Goal: Navigation & Orientation: Find specific page/section

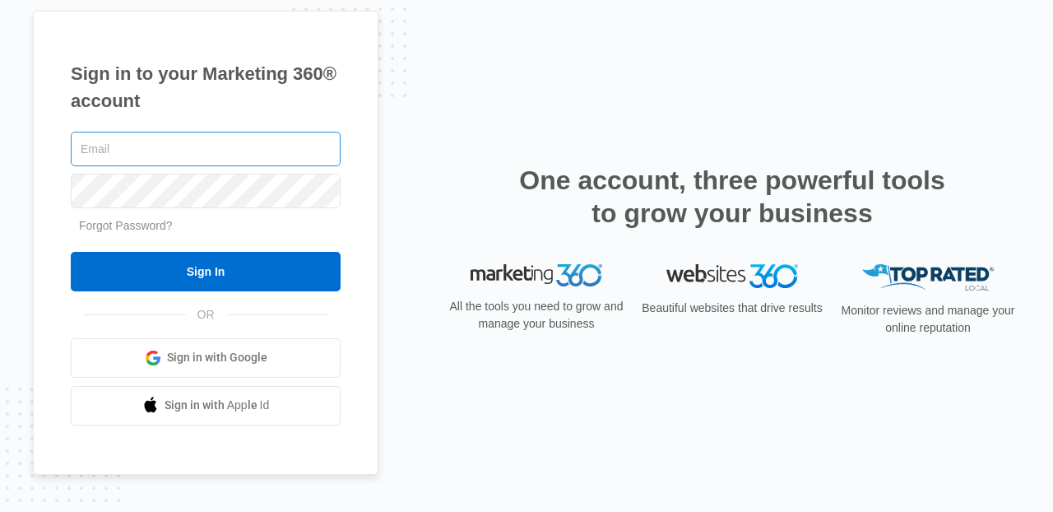
click at [293, 147] on input "text" at bounding box center [206, 149] width 270 height 35
type input "[PERSON_NAME][EMAIL_ADDRESS][PERSON_NAME][DOMAIN_NAME]"
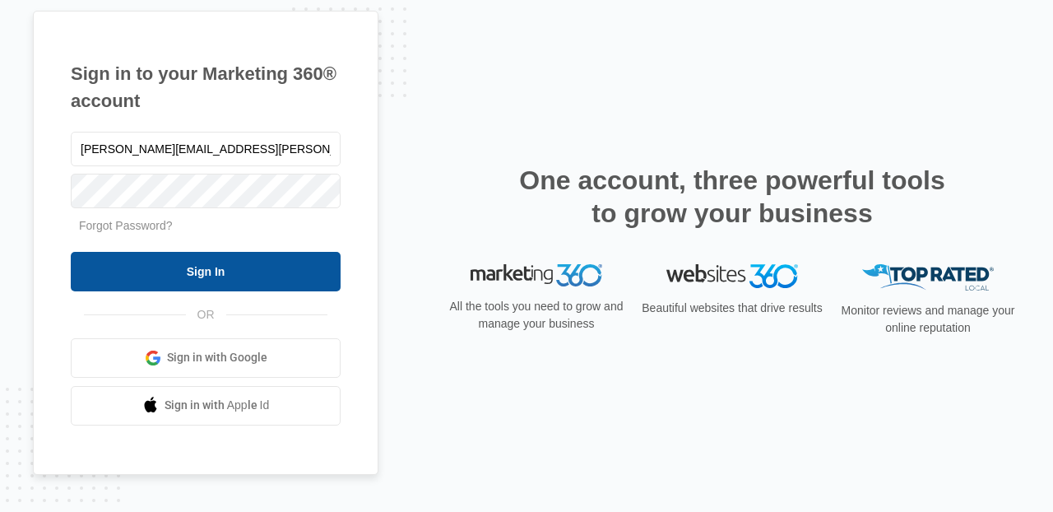
click at [259, 258] on input "Sign In" at bounding box center [206, 272] width 270 height 40
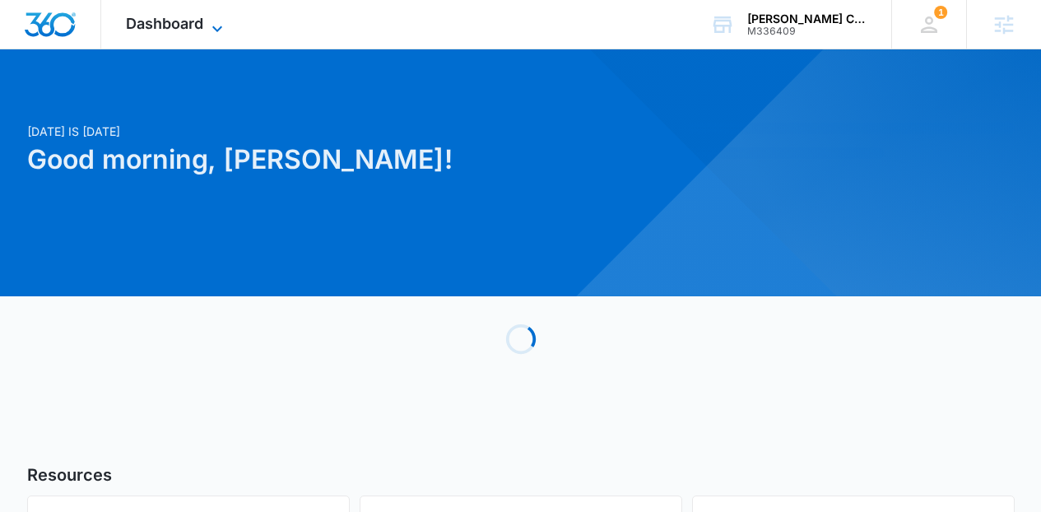
click at [213, 25] on icon at bounding box center [217, 29] width 20 height 20
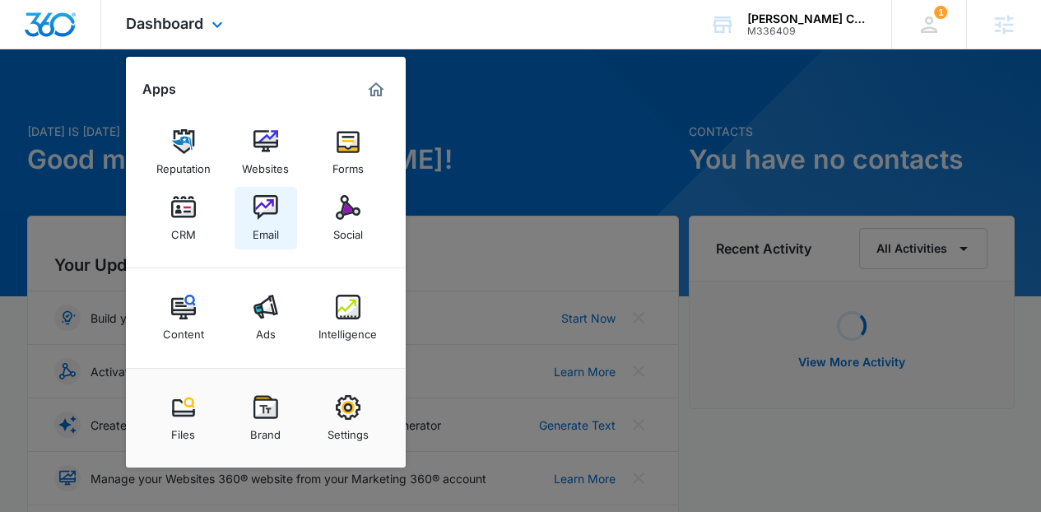
click at [273, 202] on img at bounding box center [265, 207] width 25 height 25
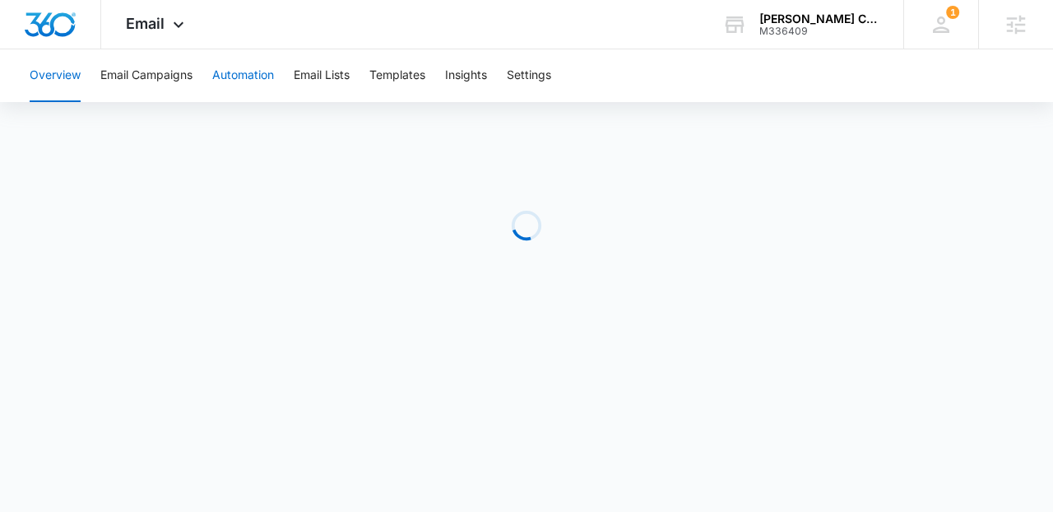
click at [253, 88] on button "Automation" at bounding box center [243, 75] width 62 height 53
click at [169, 8] on div "Email Apps Reputation Websites Forms CRM Email Social Content Ads Intelligence …" at bounding box center [157, 24] width 112 height 49
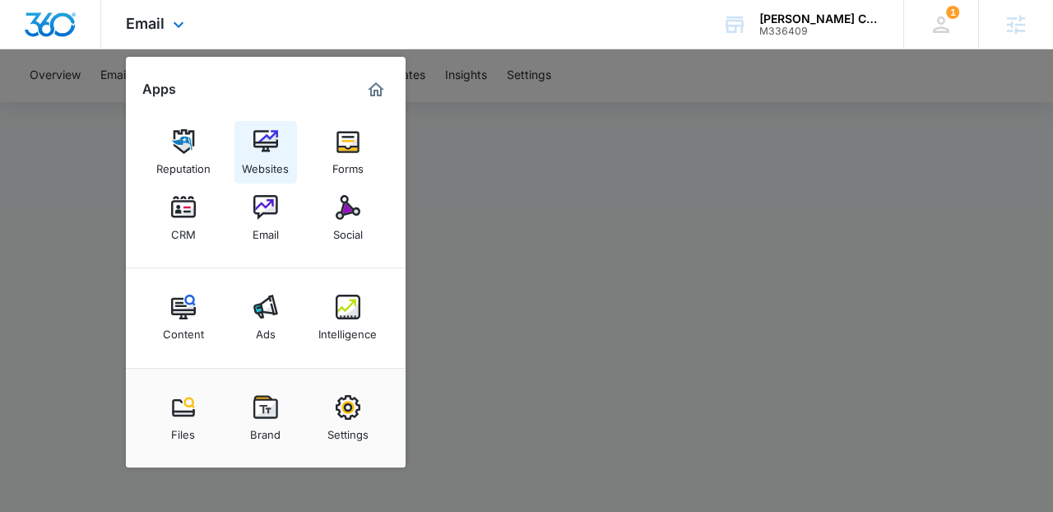
click at [277, 161] on div "Websites" at bounding box center [265, 164] width 47 height 21
